Goal: Contribute content: Add original content to the website for others to see

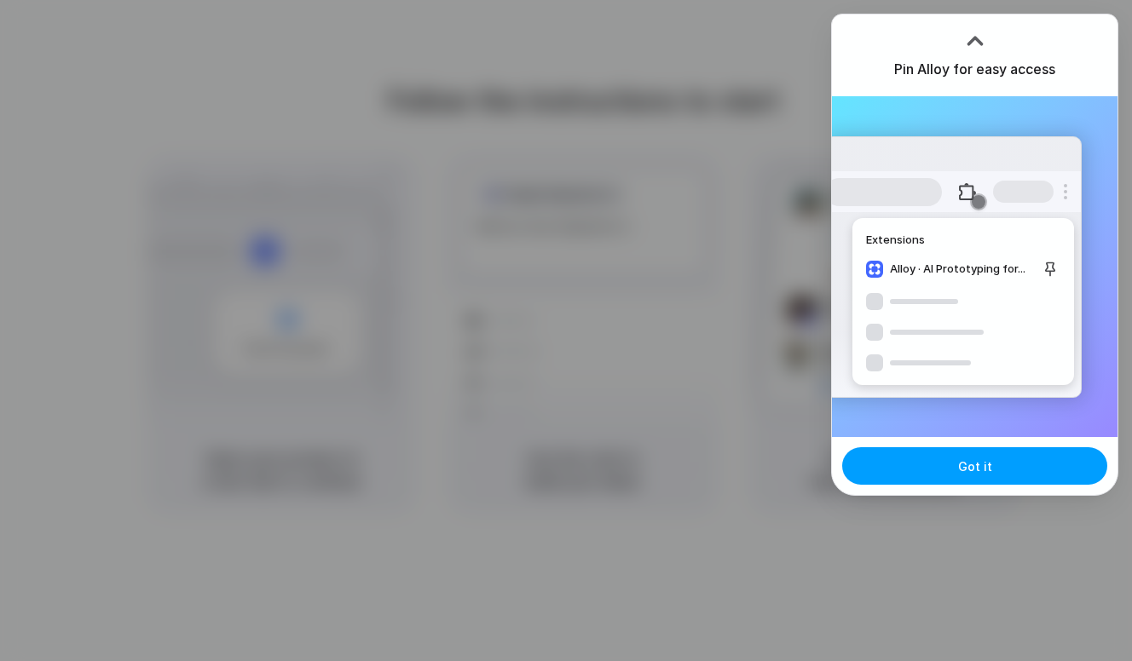
click at [943, 479] on button "Got it" at bounding box center [974, 467] width 265 height 38
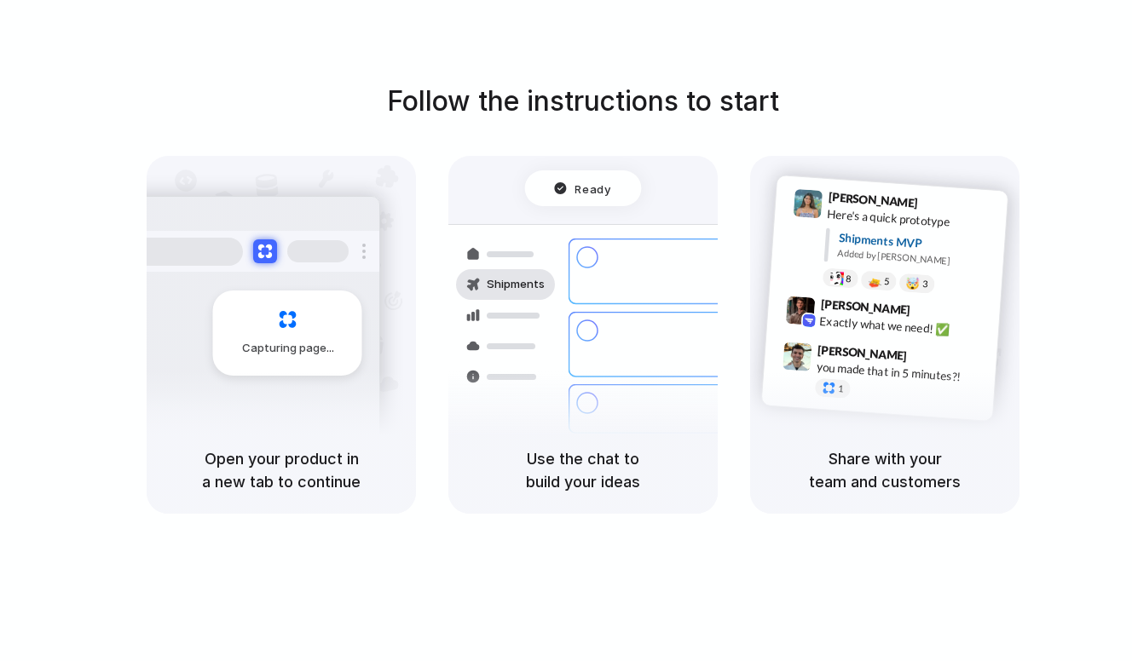
click at [954, 586] on div "Follow the instructions to start Capturing page Open your product in a new tab …" at bounding box center [583, 348] width 1166 height 696
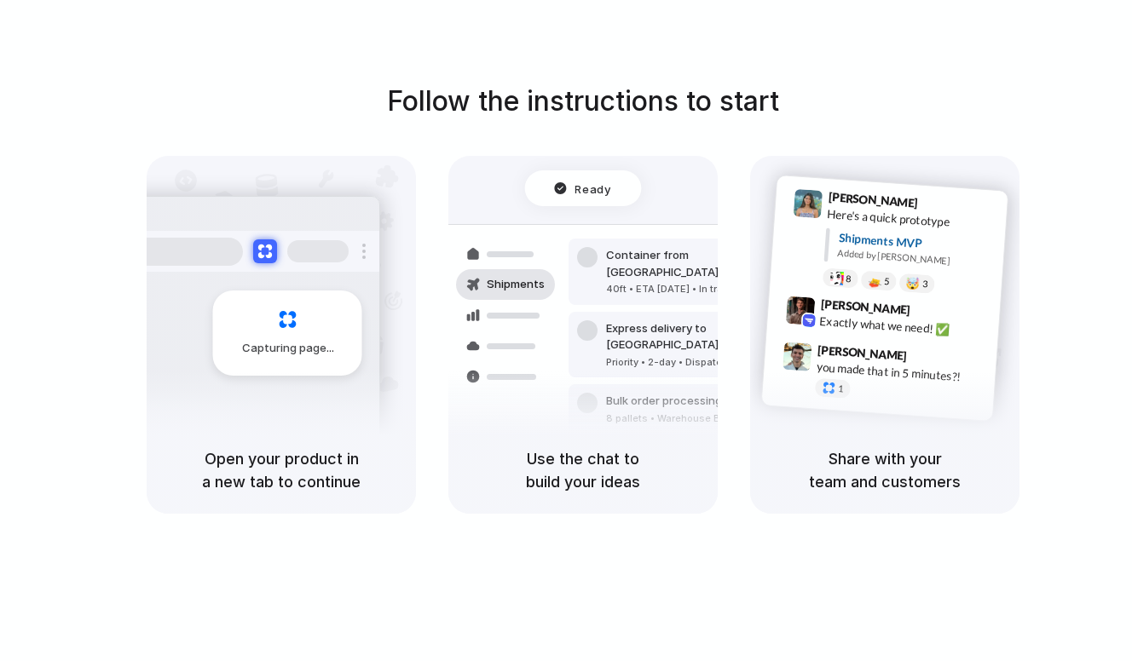
click at [751, 278] on div "[PERSON_NAME] 9:41 AM Here's a quick prototype Shipments MVP Added by [PERSON_N…" at bounding box center [884, 291] width 269 height 271
click at [194, 409] on div "Capturing page" at bounding box center [251, 327] width 257 height 262
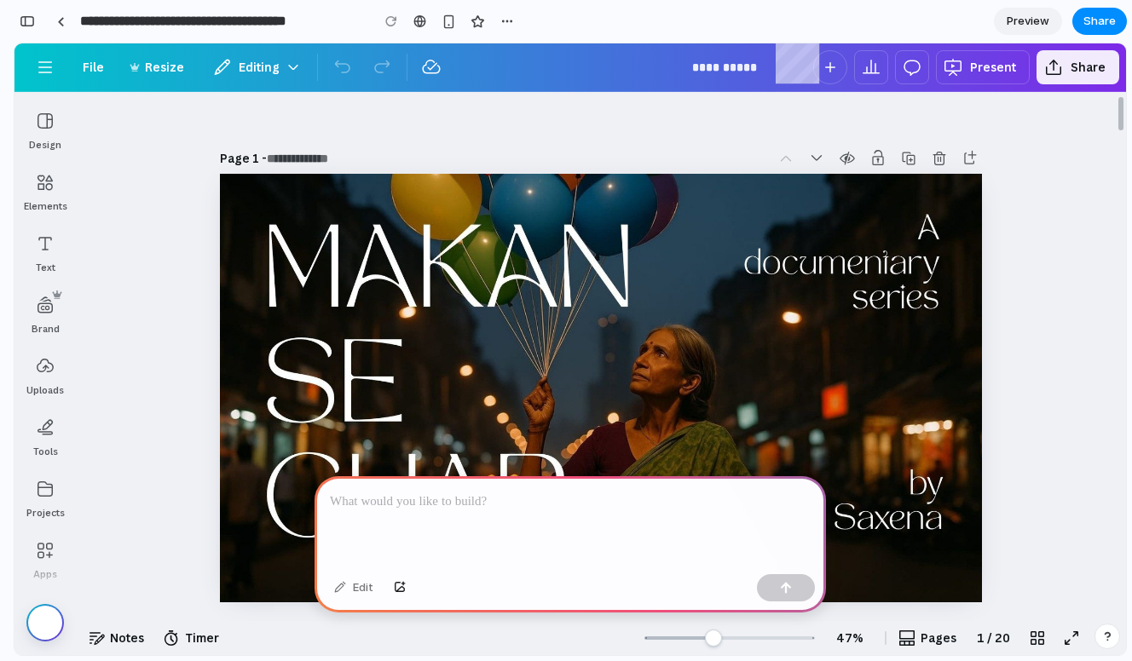
click at [420, 492] on p at bounding box center [570, 502] width 481 height 20
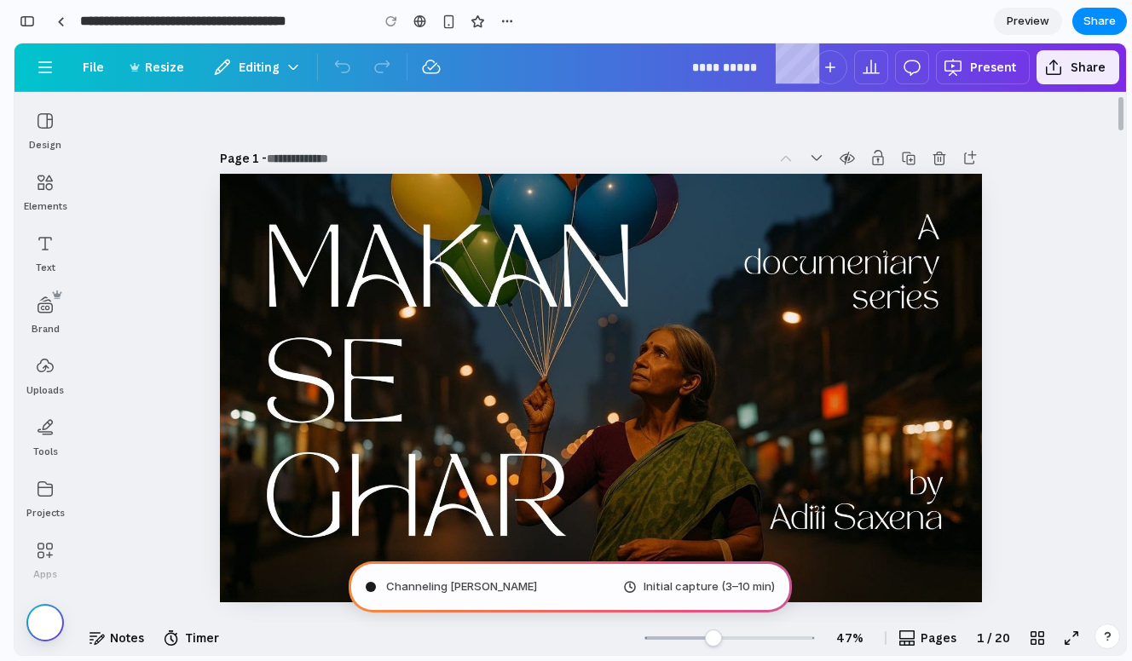
click at [709, 596] on div "Channeling [PERSON_NAME] capture (3–10 min)" at bounding box center [570, 587] width 443 height 51
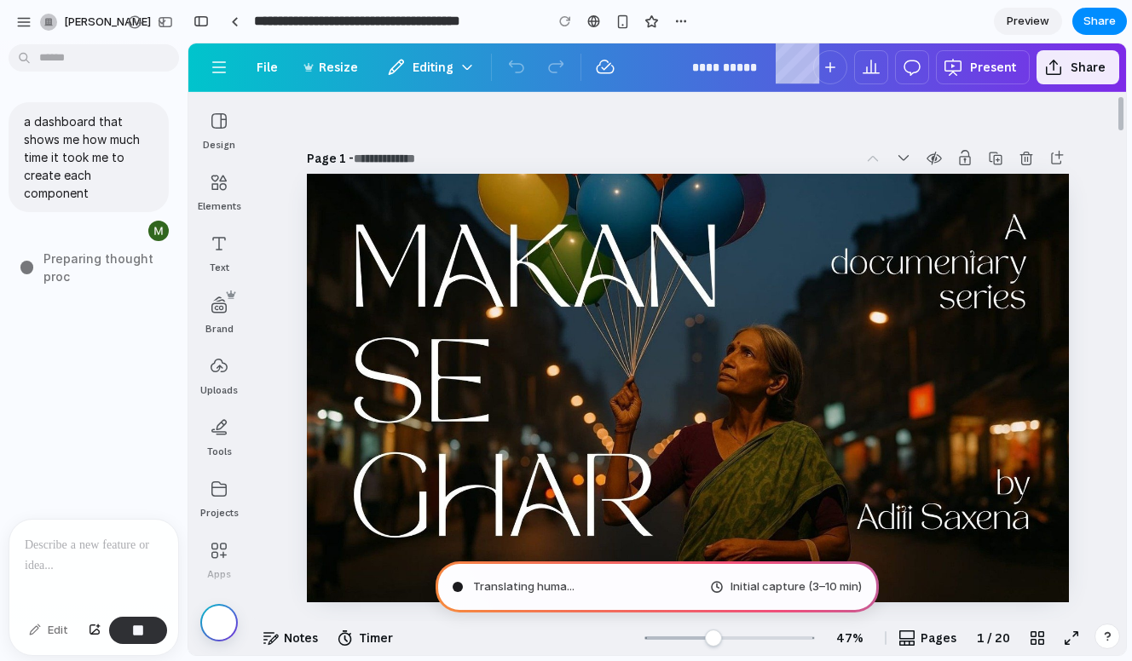
type input "**********"
